Goal: Information Seeking & Learning: Learn about a topic

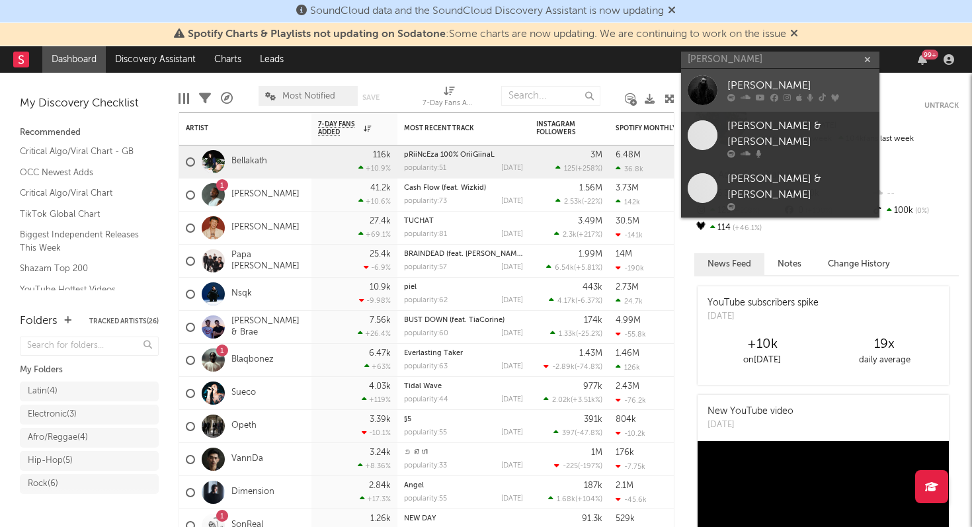
type input "[PERSON_NAME]"
click at [714, 82] on div at bounding box center [703, 90] width 30 height 30
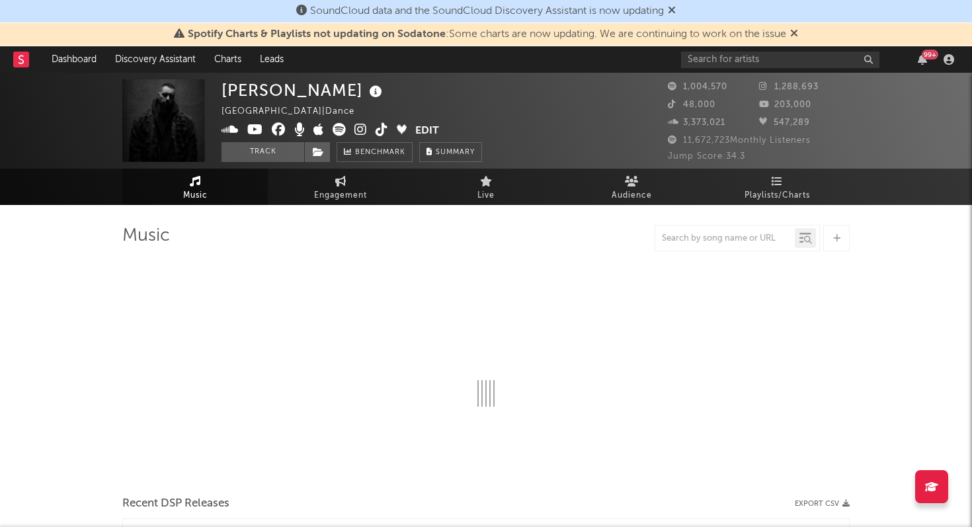
select select "6m"
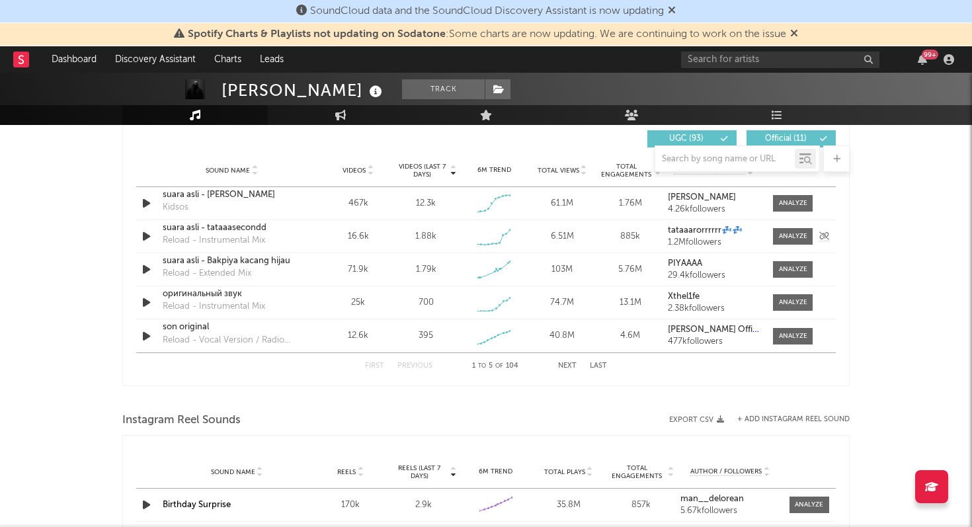
scroll to position [919, 0]
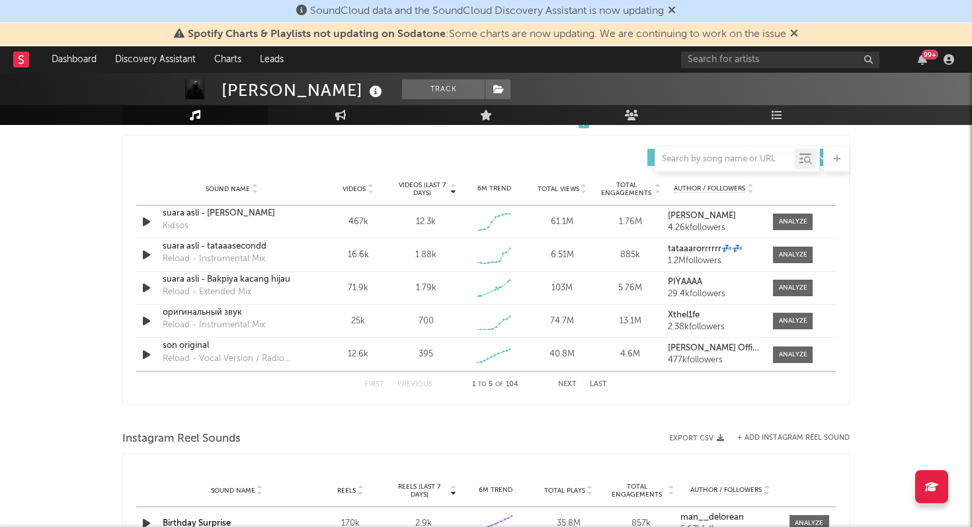
click at [564, 385] on button "Next" at bounding box center [567, 384] width 19 height 7
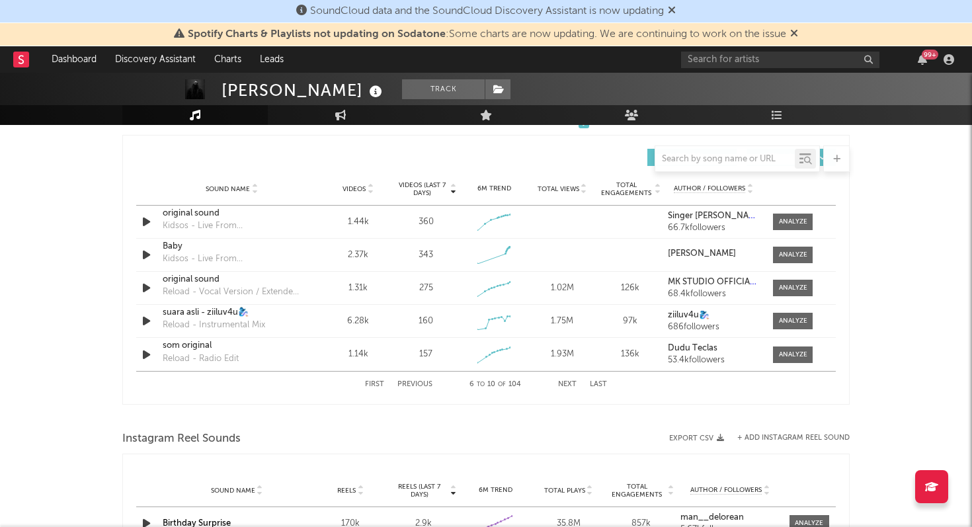
click at [569, 384] on button "Next" at bounding box center [567, 384] width 19 height 7
